Goal: Subscribe to service/newsletter

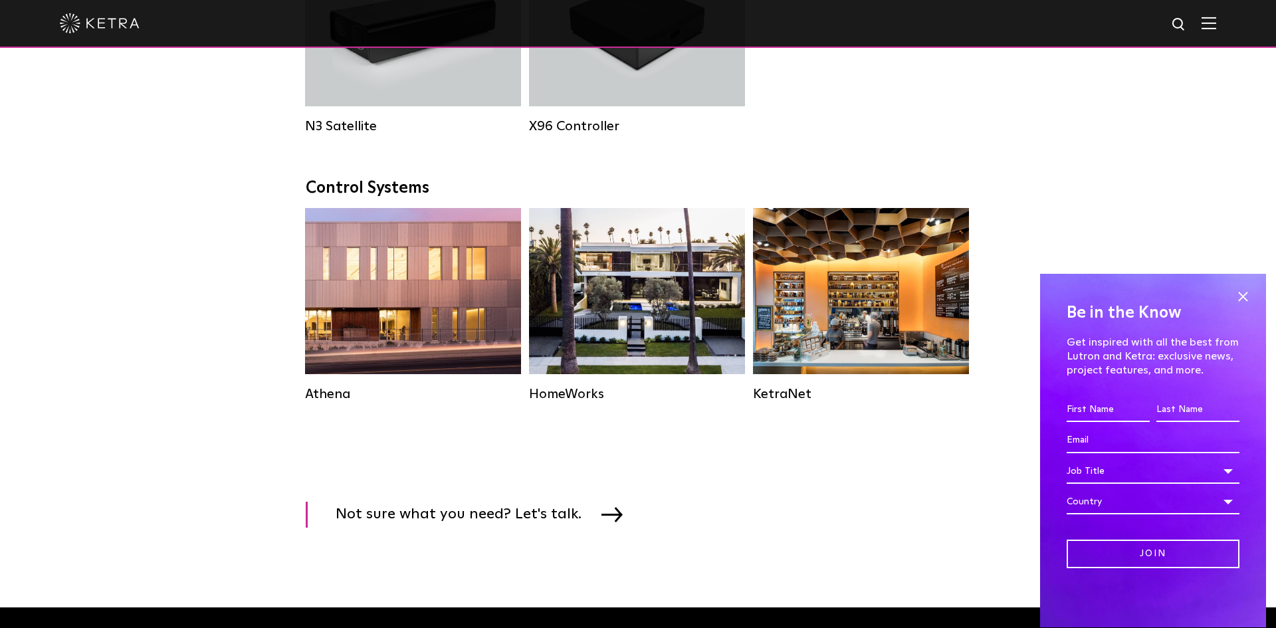
scroll to position [1949, 0]
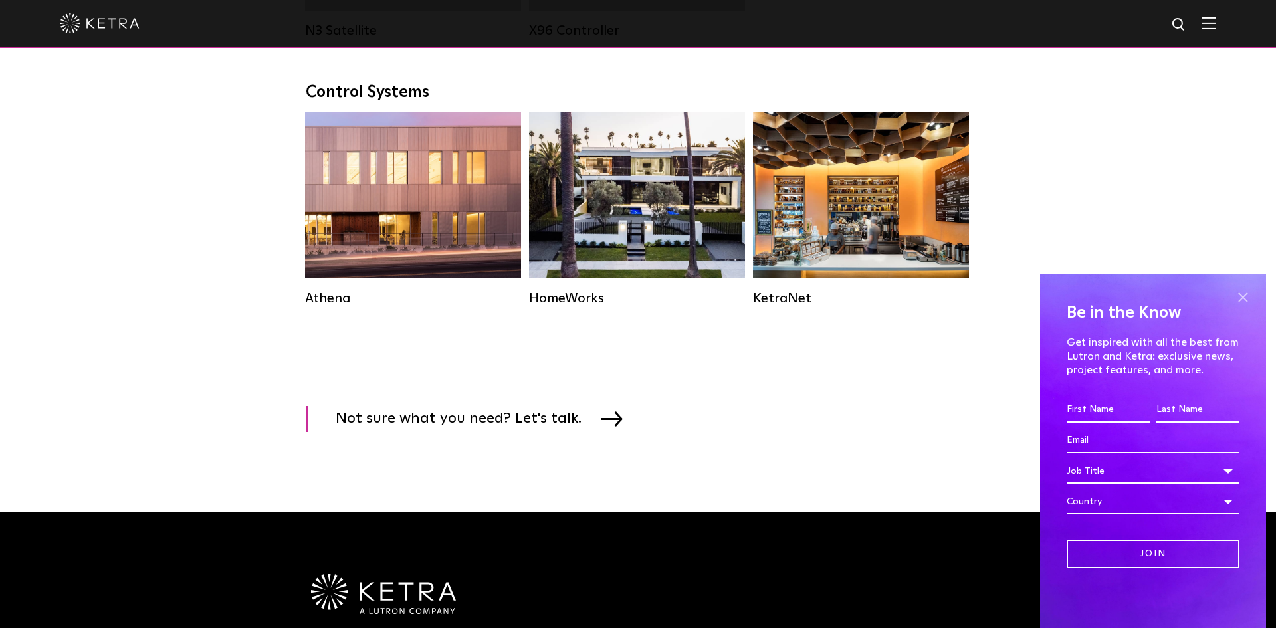
click at [1241, 302] on span at bounding box center [1243, 297] width 20 height 20
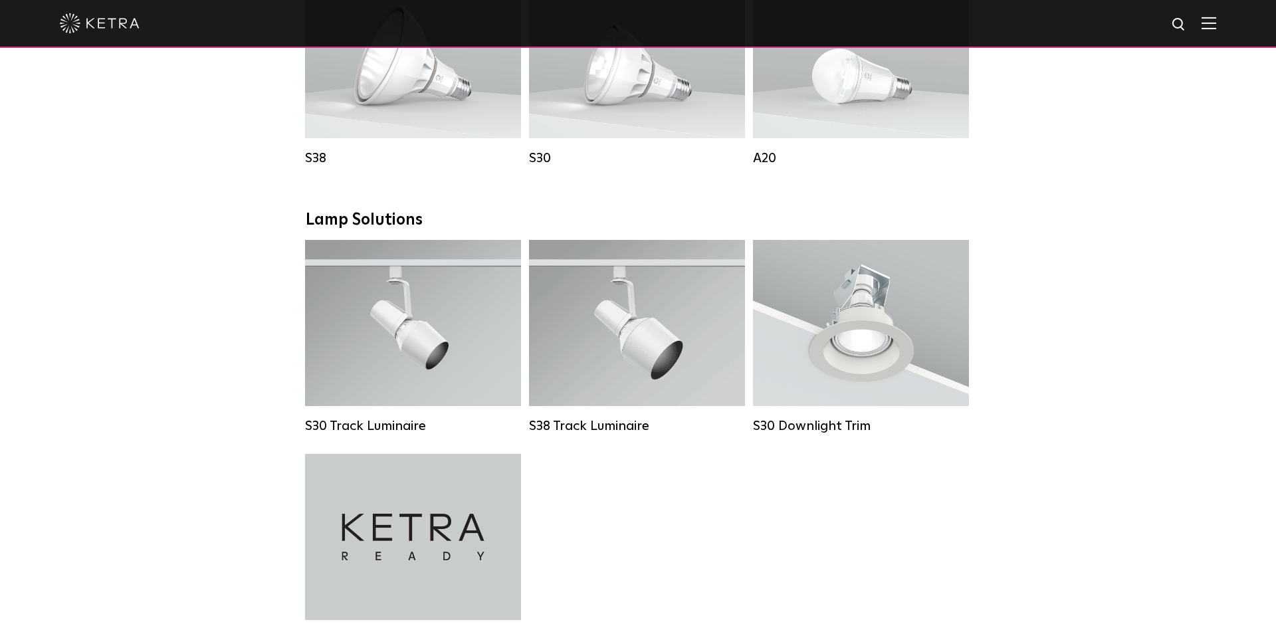
scroll to position [1070, 0]
click at [1211, 25] on img at bounding box center [1209, 23] width 15 height 13
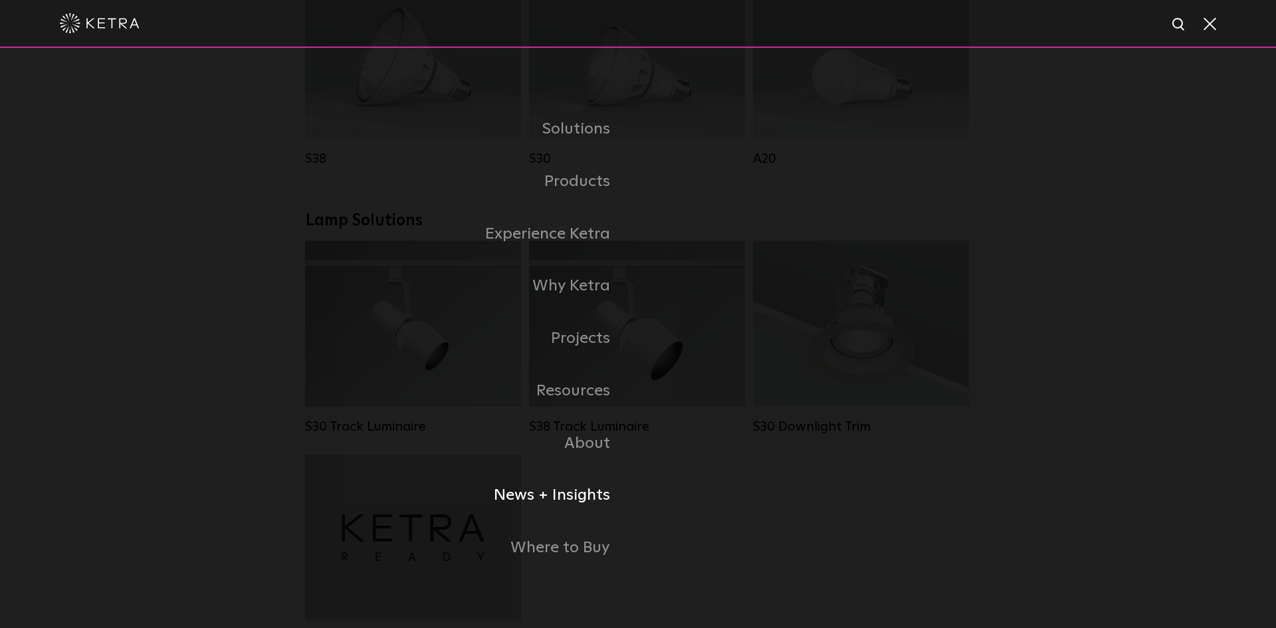
click at [592, 497] on link "News + Insights" at bounding box center [472, 495] width 332 height 53
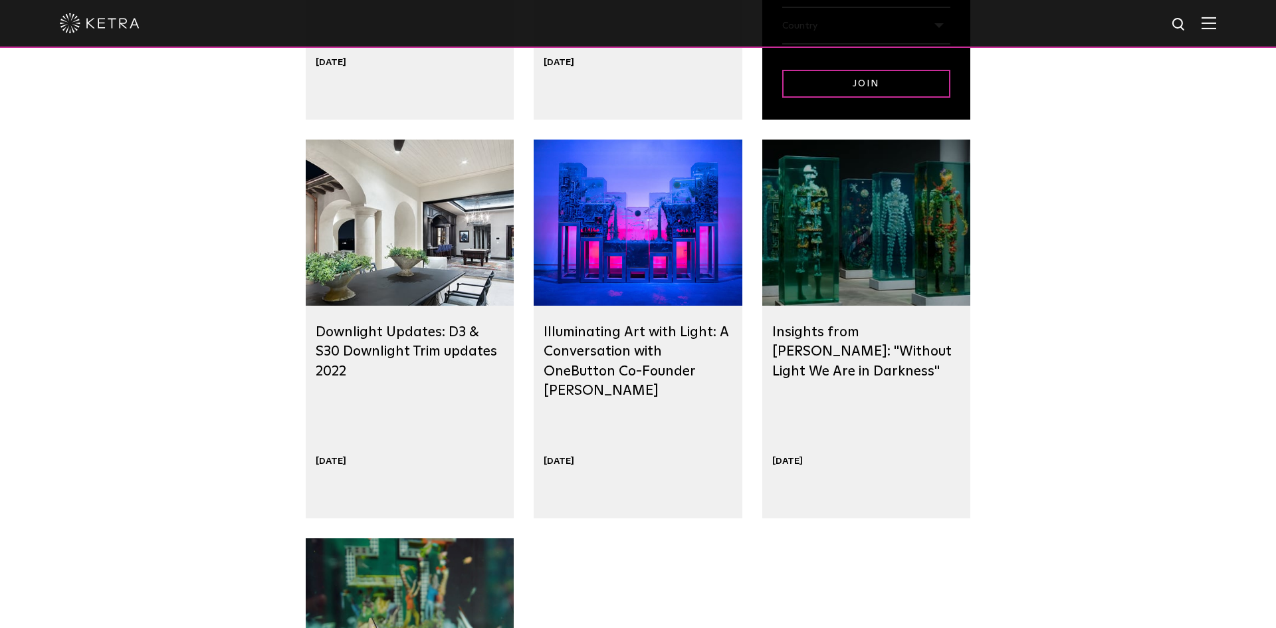
scroll to position [1611, 0]
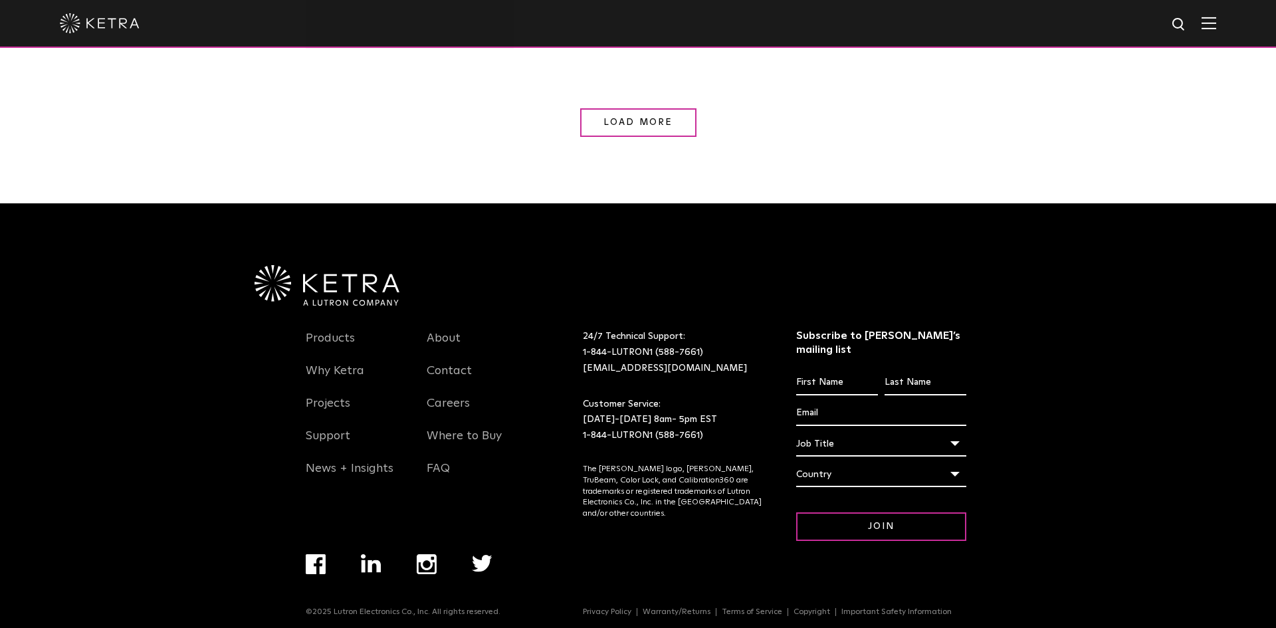
click at [828, 371] on input "First name *" at bounding box center [837, 382] width 82 height 25
click at [864, 370] on input "First name *" at bounding box center [837, 382] width 82 height 25
type input "Jo"
type input "[PERSON_NAME]"
type input "[EMAIL_ADDRESS][DOMAIN_NAME]"
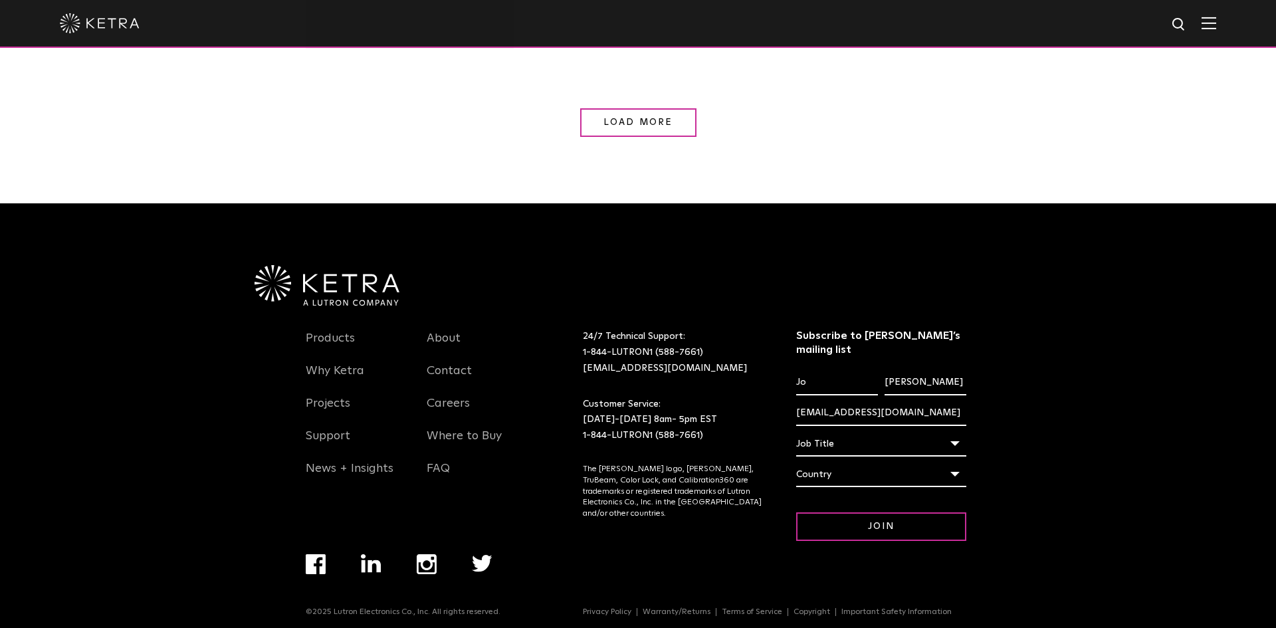
click at [879, 431] on div "Job Title" at bounding box center [881, 443] width 171 height 25
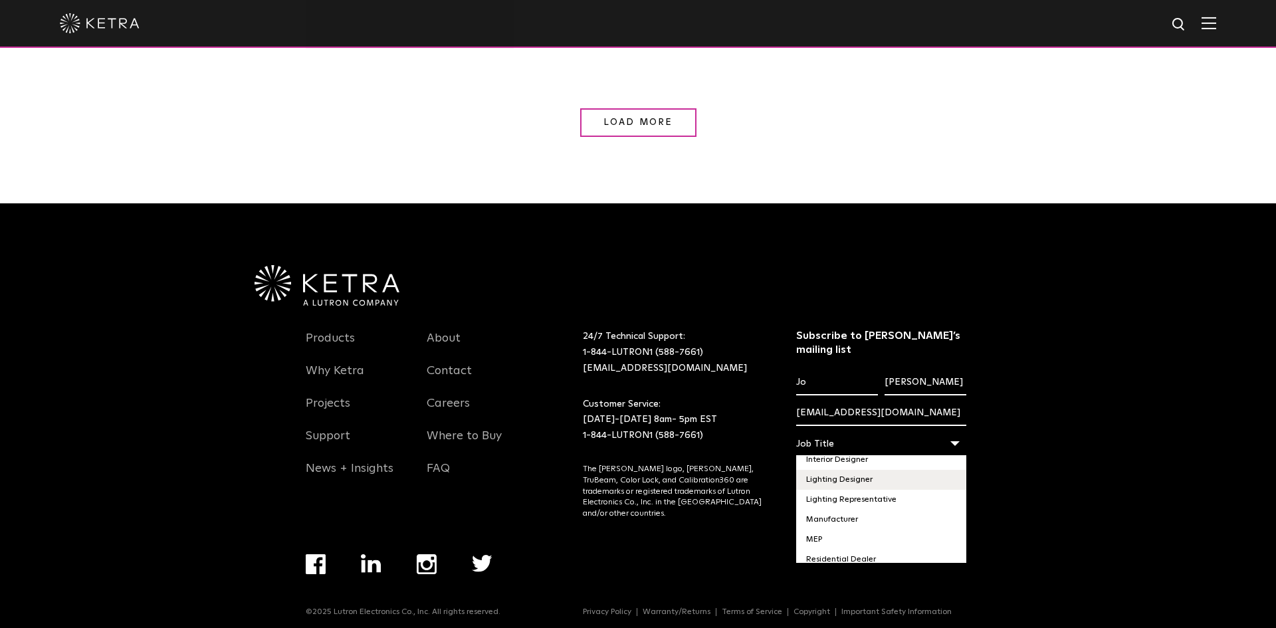
scroll to position [85, 0]
click at [852, 471] on li "Lighting Designer" at bounding box center [881, 481] width 171 height 20
select select "Lighting Designer"
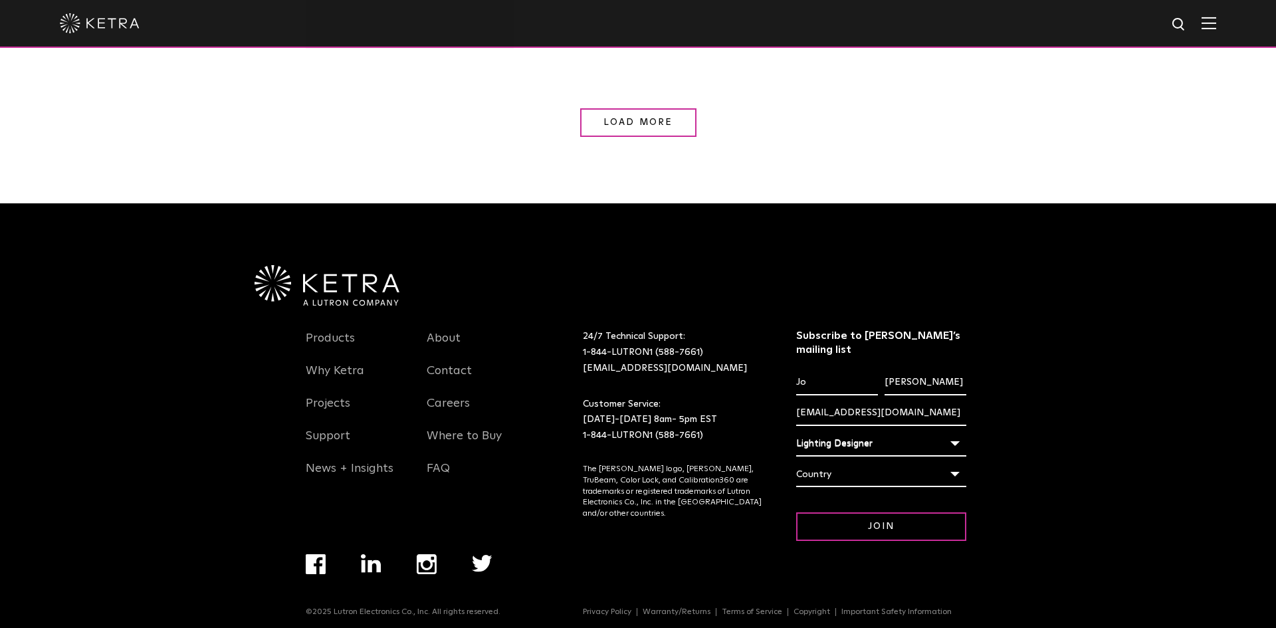
click at [852, 463] on div "Country" at bounding box center [881, 474] width 171 height 25
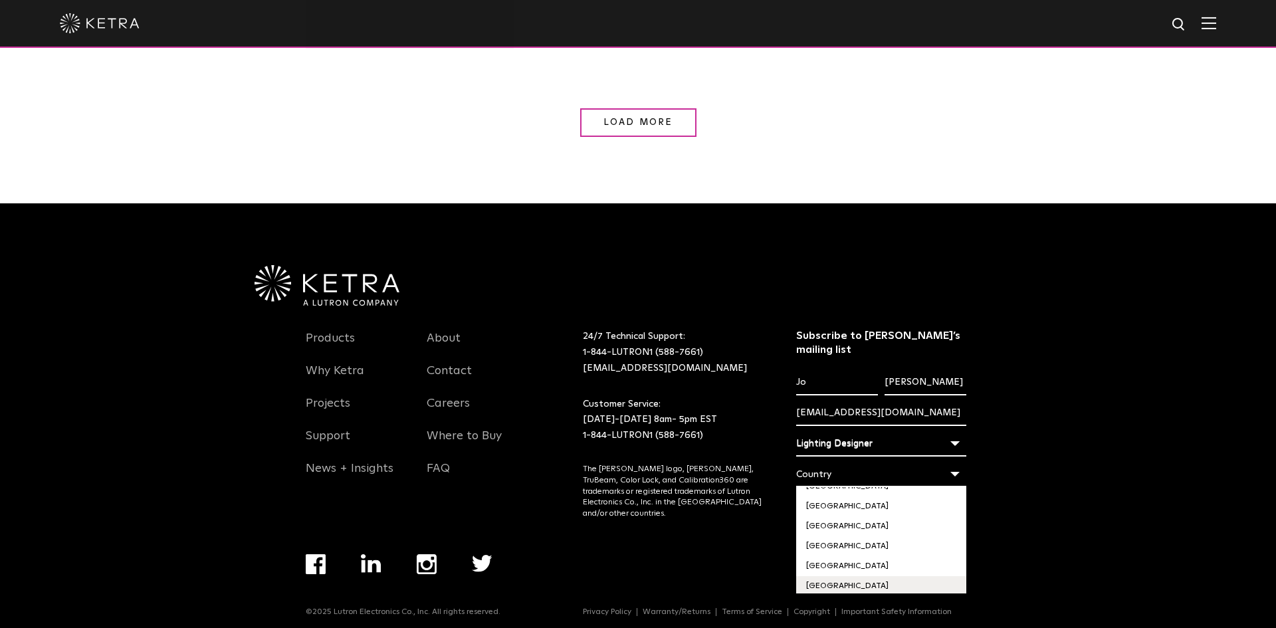
scroll to position [4576, 0]
click at [846, 531] on li "[GEOGRAPHIC_DATA]" at bounding box center [881, 541] width 171 height 20
select select "[GEOGRAPHIC_DATA]"
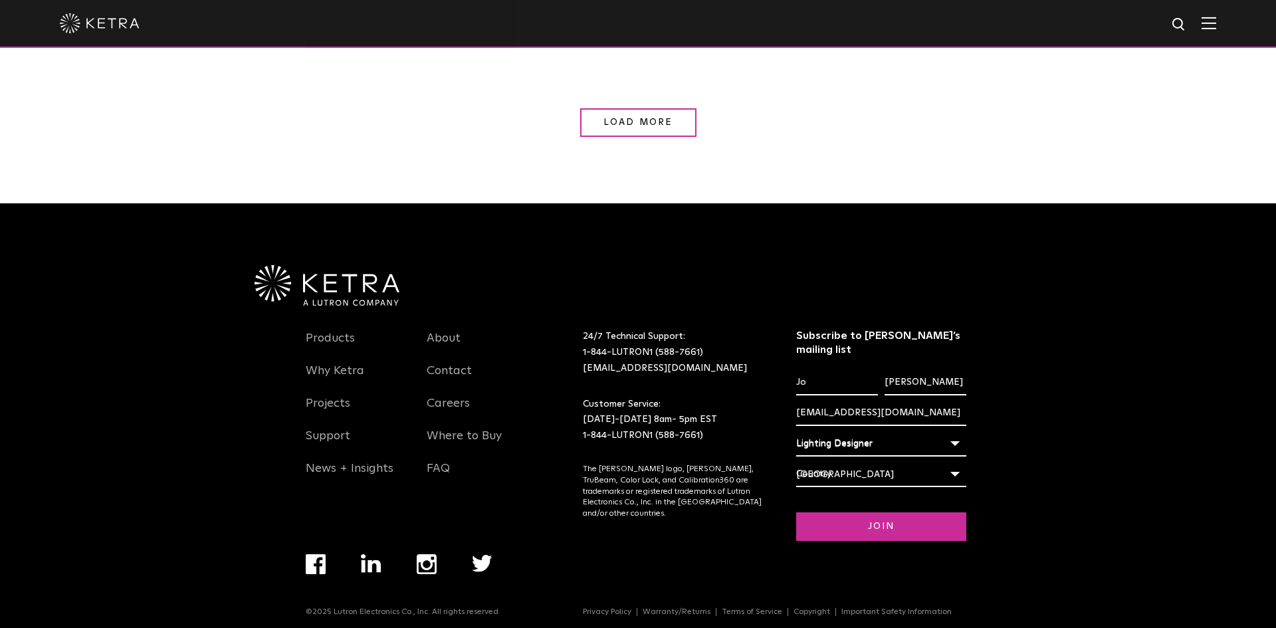
click at [904, 520] on input "Join" at bounding box center [881, 527] width 171 height 29
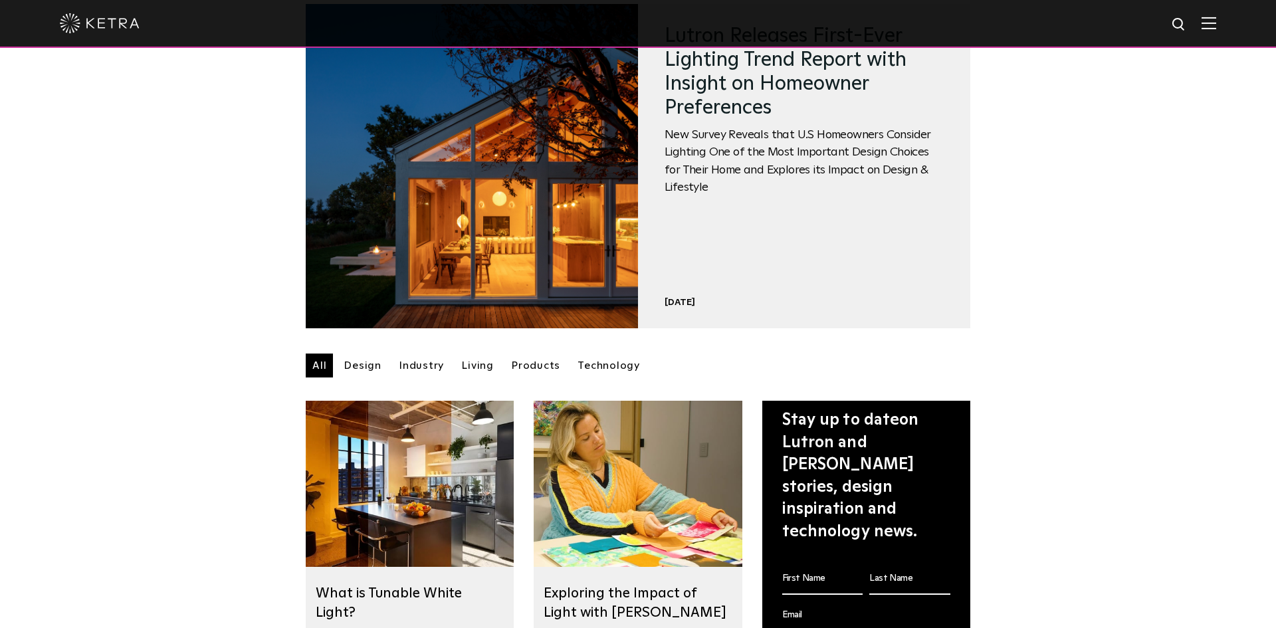
scroll to position [0, 0]
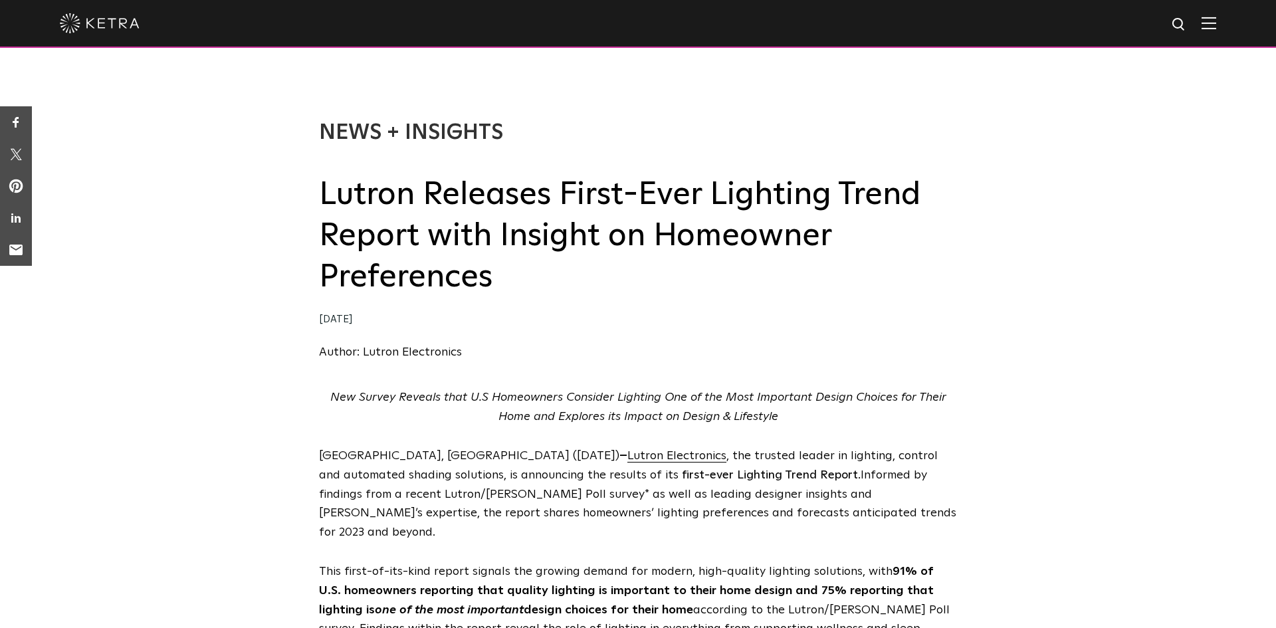
select select "Lighting Designer"
select select "[GEOGRAPHIC_DATA]"
select select "Lighting Designer"
select select "[GEOGRAPHIC_DATA]"
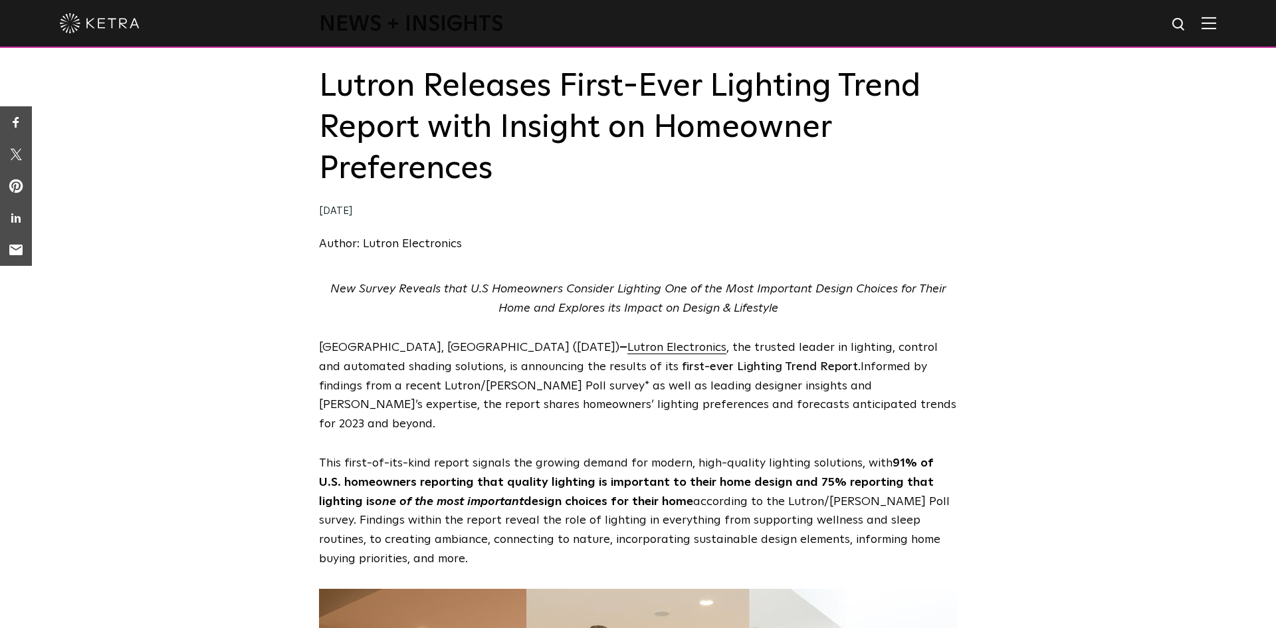
scroll to position [113, 0]
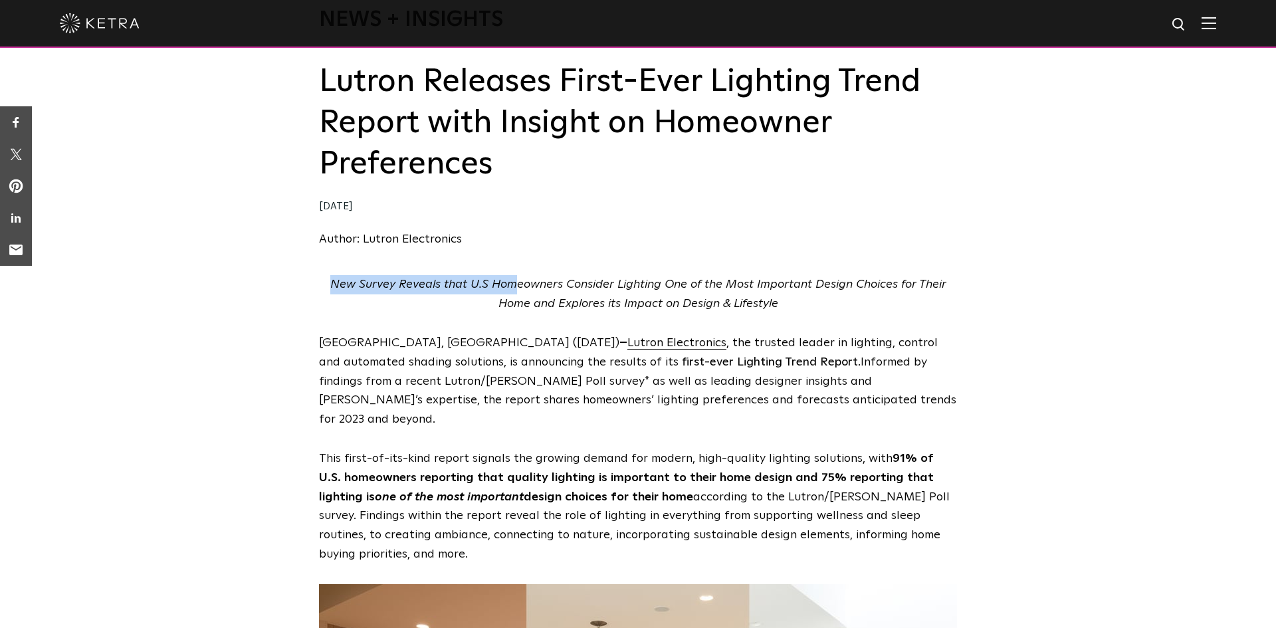
drag, startPoint x: 535, startPoint y: 275, endPoint x: 1064, endPoint y: 310, distance: 529.7
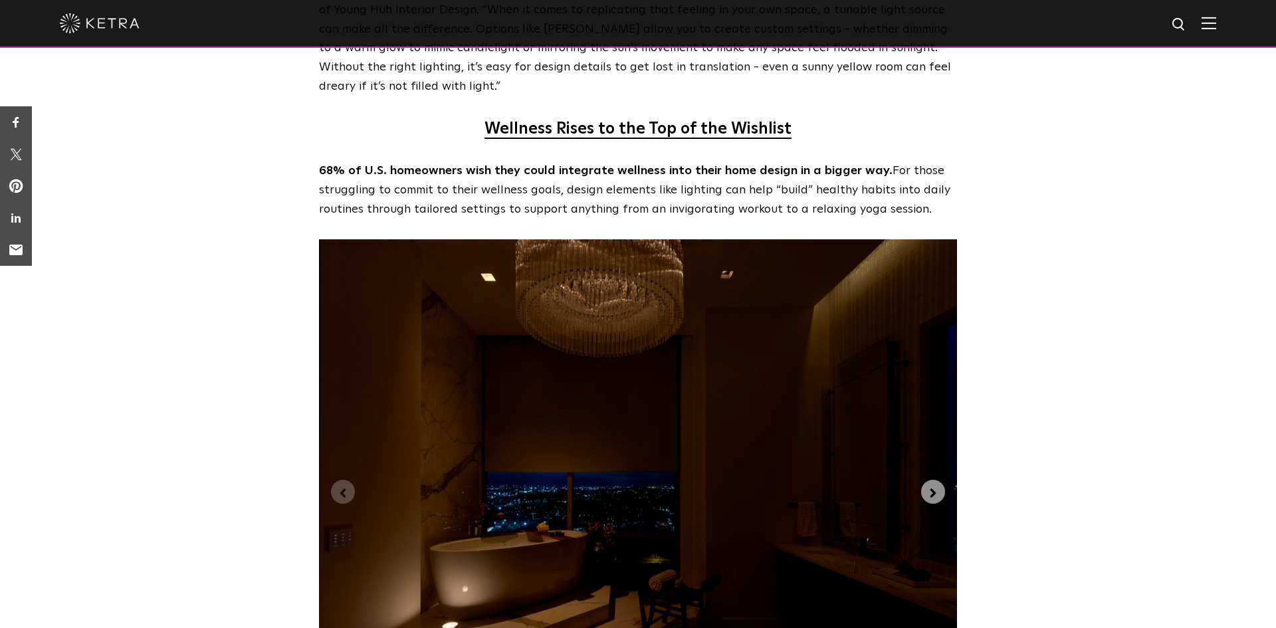
scroll to position [2936, 0]
